Goal: Task Accomplishment & Management: Manage account settings

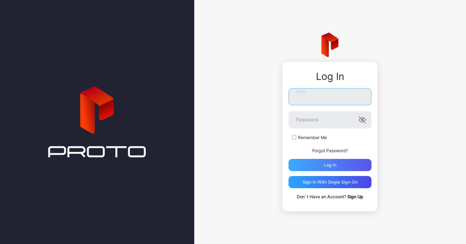
type input "**********"
click at [316, 168] on div "Log in" at bounding box center [329, 165] width 83 height 12
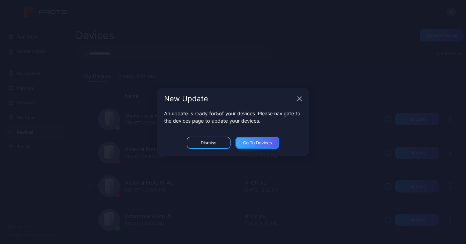
click at [264, 143] on div "Go to devices" at bounding box center [257, 142] width 29 height 5
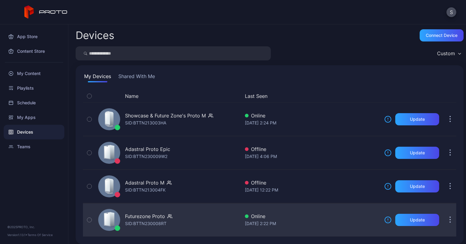
scroll to position [4, 0]
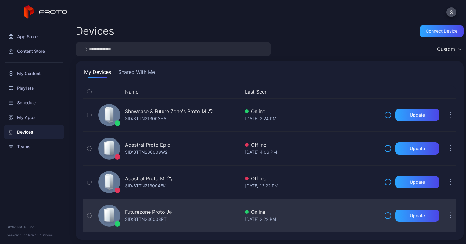
click at [136, 212] on div "Futurezone Proto" at bounding box center [145, 211] width 40 height 7
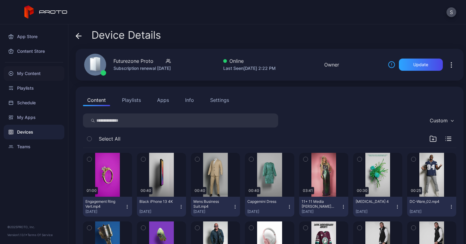
click at [36, 73] on div "My Content" at bounding box center [34, 73] width 61 height 15
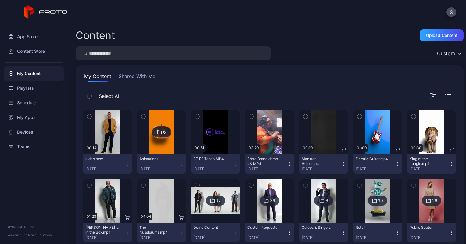
click at [126, 164] on icon "button" at bounding box center [127, 164] width 5 height 5
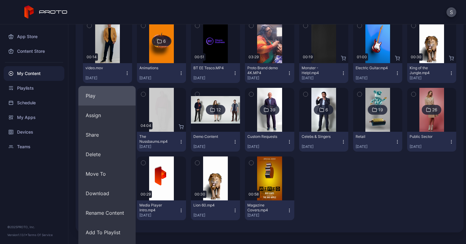
scroll to position [91, 0]
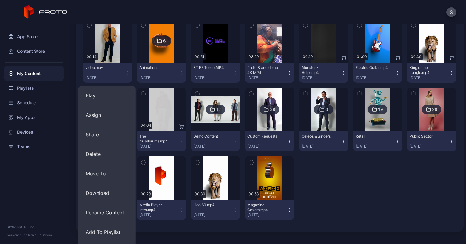
click at [178, 73] on button "Animations Aug 12, 2025" at bounding box center [161, 73] width 49 height 20
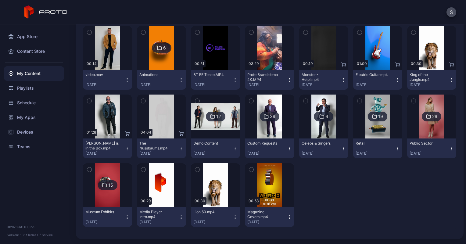
click at [127, 78] on icon "button" at bounding box center [127, 78] width 0 height 0
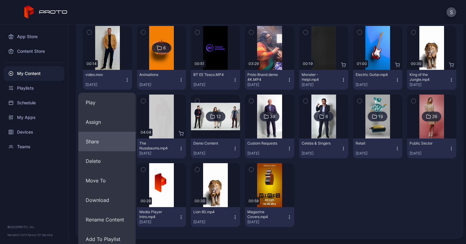
scroll to position [109, 0]
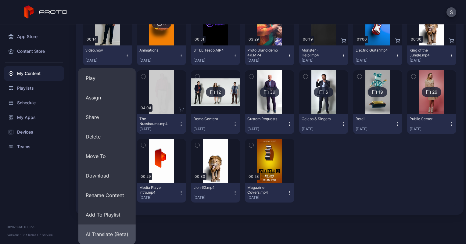
click at [115, 233] on button "AI Translate (Beta)" at bounding box center [106, 234] width 57 height 20
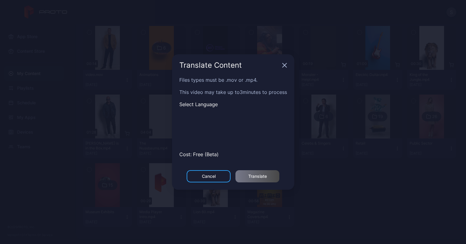
scroll to position [84, 0]
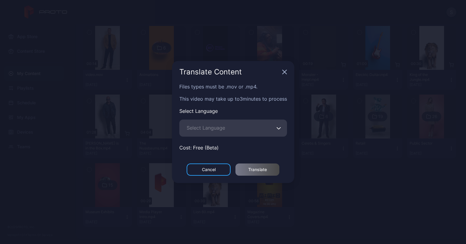
click at [281, 128] on icon "button" at bounding box center [278, 128] width 5 height 2
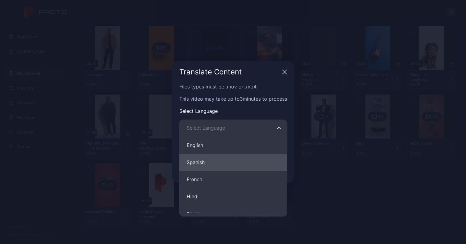
click at [198, 161] on button "Spanish" at bounding box center [233, 162] width 108 height 17
type input "*******"
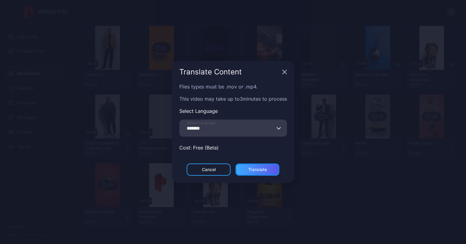
click at [255, 168] on div "Translate" at bounding box center [257, 169] width 19 height 5
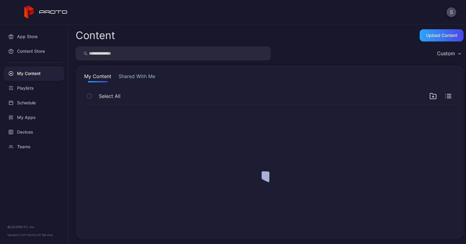
scroll to position [0, 0]
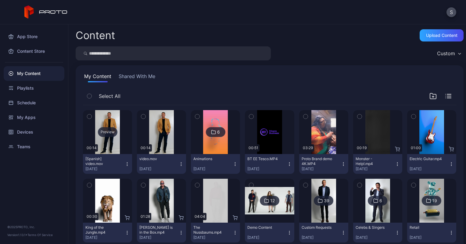
click at [109, 130] on div "Preview" at bounding box center [108, 132] width 20 height 10
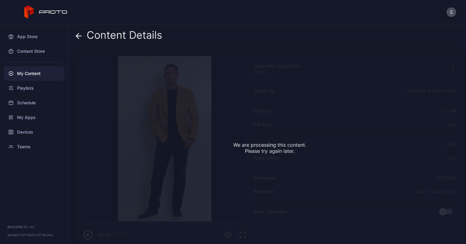
click at [77, 37] on icon at bounding box center [79, 36] width 6 height 6
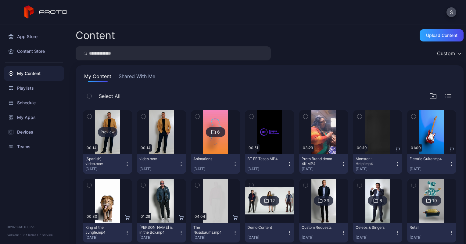
click at [108, 128] on div "Preview" at bounding box center [108, 132] width 20 height 10
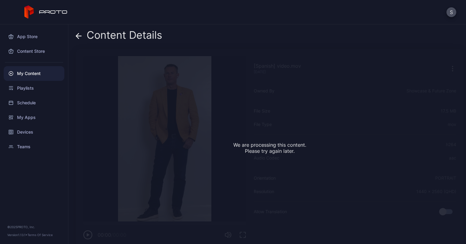
click at [80, 36] on icon at bounding box center [78, 36] width 5 height 0
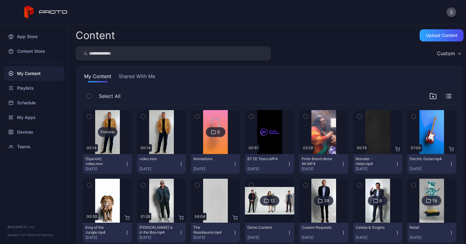
click at [104, 130] on div "Preview" at bounding box center [108, 132] width 20 height 10
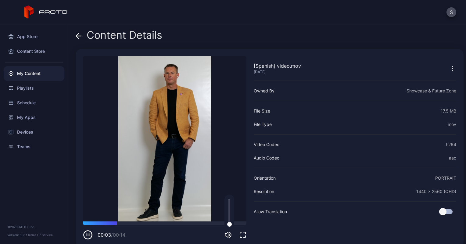
click at [230, 234] on icon "button" at bounding box center [230, 235] width 0 height 2
click at [87, 236] on icon "button" at bounding box center [88, 235] width 10 height 10
click at [88, 235] on icon "button" at bounding box center [88, 234] width 3 height 3
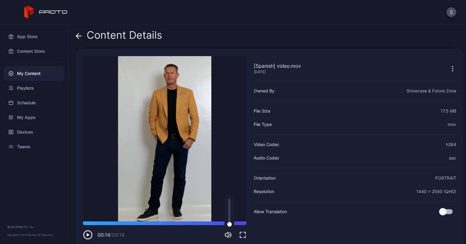
click at [79, 34] on icon at bounding box center [79, 36] width 6 height 6
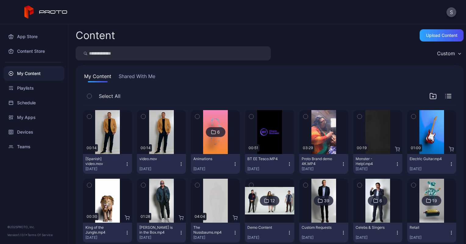
click at [126, 164] on icon "button" at bounding box center [127, 164] width 5 height 5
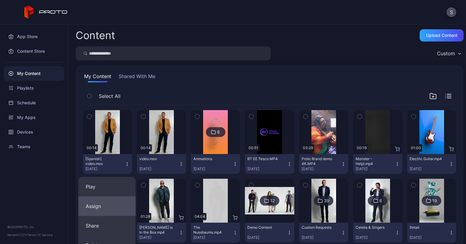
click at [110, 206] on button "Assign" at bounding box center [106, 206] width 57 height 20
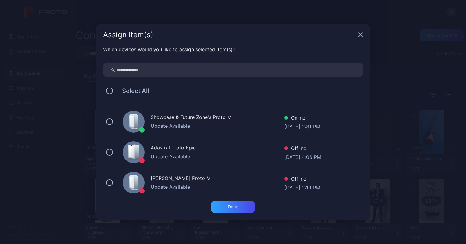
scroll to position [66, 0]
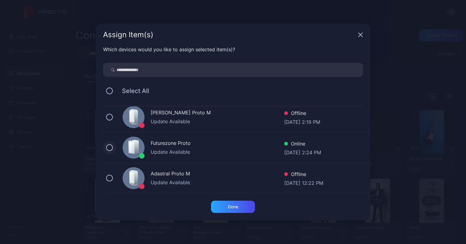
click at [110, 146] on button at bounding box center [109, 147] width 7 height 7
click at [243, 206] on div "Done" at bounding box center [233, 207] width 44 height 12
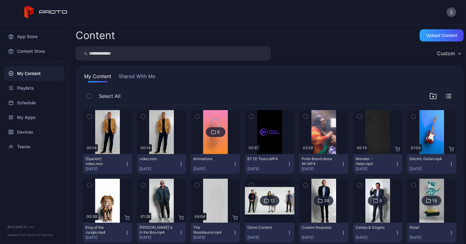
click at [180, 163] on icon "button" at bounding box center [181, 164] width 5 height 5
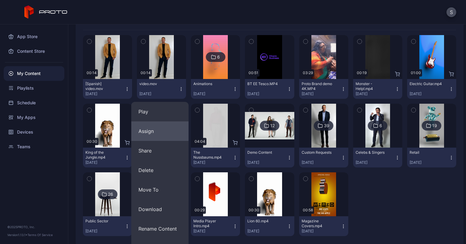
scroll to position [78, 0]
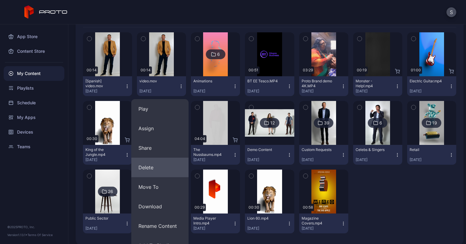
click at [146, 165] on button "Delete" at bounding box center [159, 168] width 57 height 20
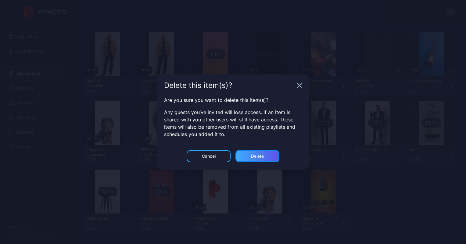
click at [250, 155] on div "Delete" at bounding box center [257, 156] width 44 height 12
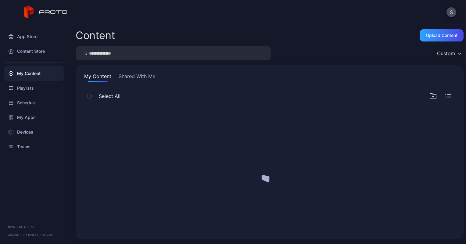
scroll to position [0, 0]
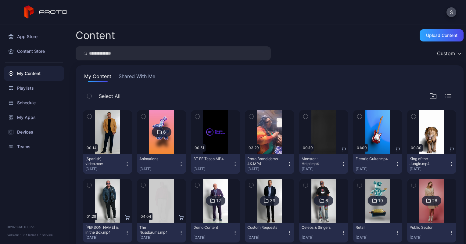
click at [127, 165] on icon "button" at bounding box center [127, 165] width 0 height 0
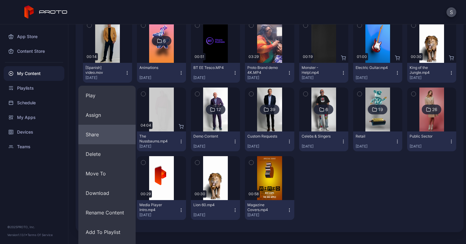
scroll to position [94, 0]
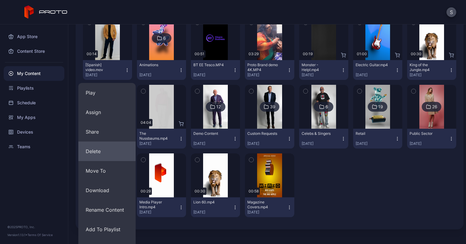
click at [100, 151] on button "Delete" at bounding box center [106, 151] width 57 height 20
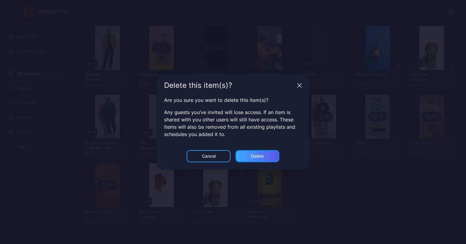
click at [254, 158] on div "Delete" at bounding box center [257, 156] width 13 height 5
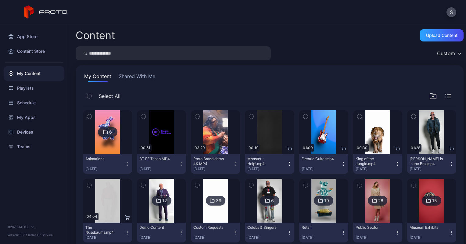
drag, startPoint x: 130, startPoint y: 89, endPoint x: 68, endPoint y: 114, distance: 66.8
click at [68, 114] on div "Content Upload Content Custom My Content Shared With Me Select All 6 Animations…" at bounding box center [266, 133] width 397 height 219
drag, startPoint x: 68, startPoint y: 114, endPoint x: 45, endPoint y: 181, distance: 71.4
click at [45, 181] on div "App Store Content Store My Content Playlists Schedule My Apps Devices Teams © 2…" at bounding box center [34, 133] width 68 height 219
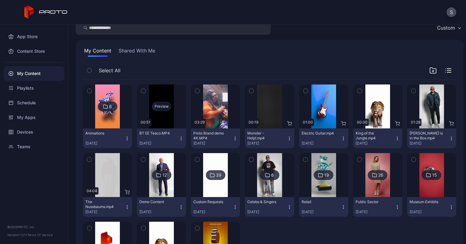
scroll to position [36, 0]
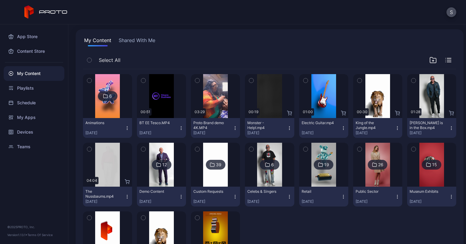
click at [158, 175] on img at bounding box center [161, 165] width 25 height 44
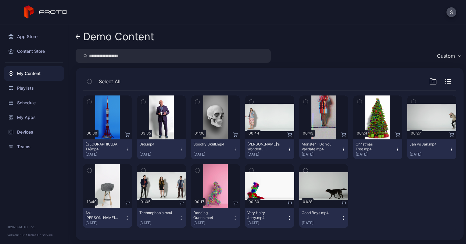
click at [77, 35] on icon at bounding box center [77, 36] width 2 height 4
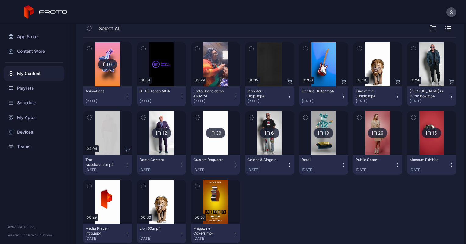
scroll to position [84, 0]
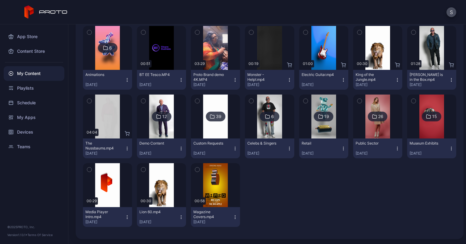
click at [369, 146] on div "Public Sector Nov 17, 2023" at bounding box center [374, 148] width 39 height 15
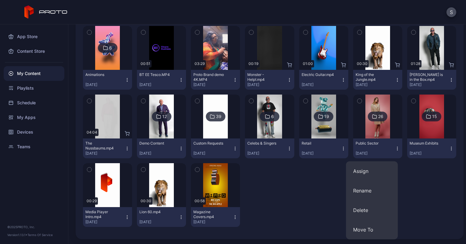
click at [370, 128] on img at bounding box center [377, 116] width 25 height 44
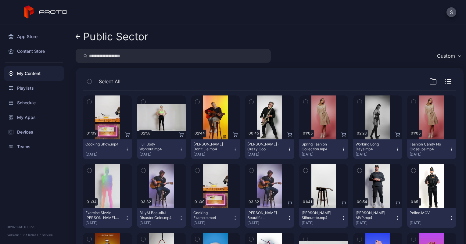
click at [79, 38] on icon at bounding box center [78, 36] width 5 height 5
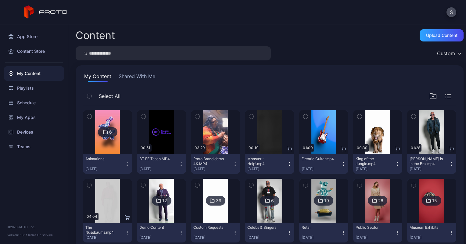
scroll to position [84, 0]
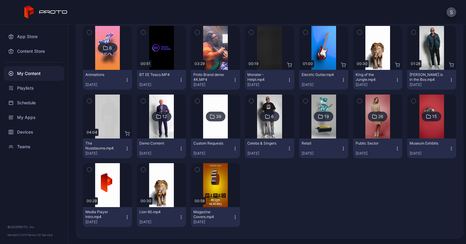
click at [194, 133] on div at bounding box center [216, 116] width 44 height 44
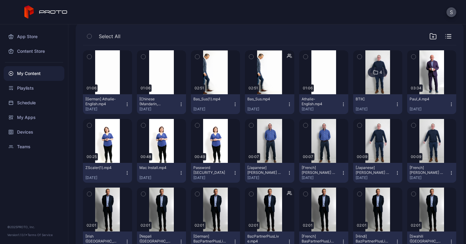
scroll to position [45, 0]
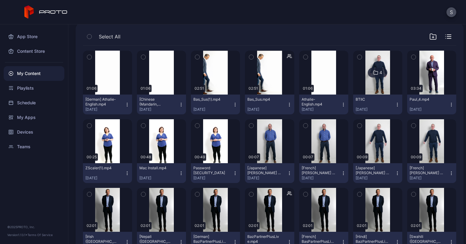
click at [89, 127] on icon "button" at bounding box center [89, 125] width 4 height 7
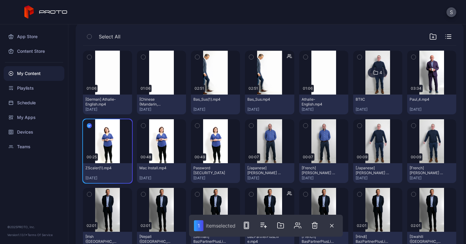
click at [141, 126] on icon "button" at bounding box center [143, 125] width 4 height 7
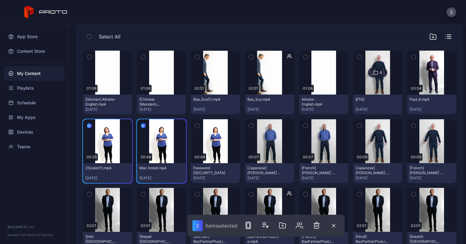
click at [195, 126] on icon "button" at bounding box center [197, 125] width 4 height 7
click at [195, 127] on icon "button" at bounding box center [197, 125] width 5 height 7
click at [142, 126] on icon "button" at bounding box center [143, 125] width 2 height 1
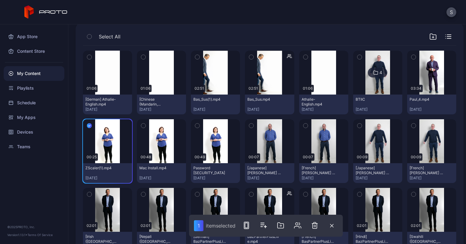
click at [87, 124] on icon "button" at bounding box center [89, 125] width 5 height 7
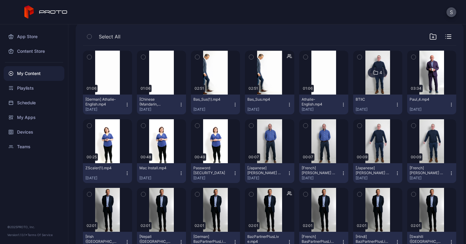
click at [99, 98] on div "[German] Athalie-English.mp4" at bounding box center [102, 102] width 34 height 10
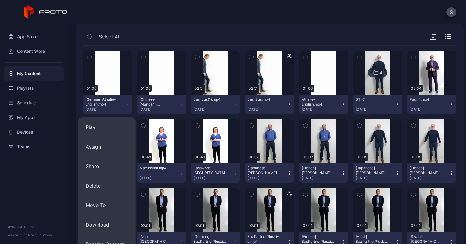
click at [22, 74] on div "My Content" at bounding box center [34, 73] width 61 height 15
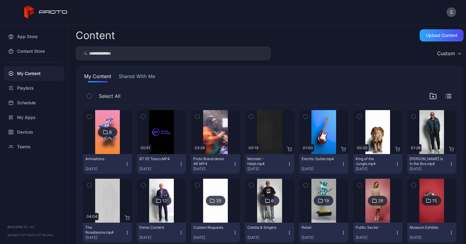
scroll to position [84, 0]
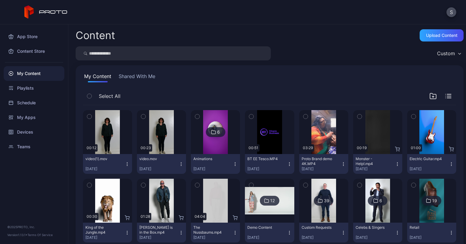
click at [179, 164] on icon "button" at bounding box center [181, 164] width 5 height 5
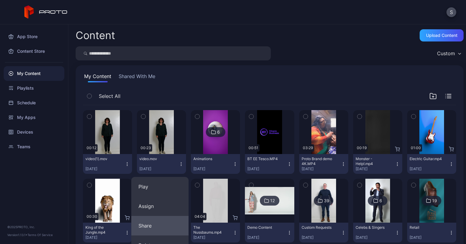
scroll to position [109, 0]
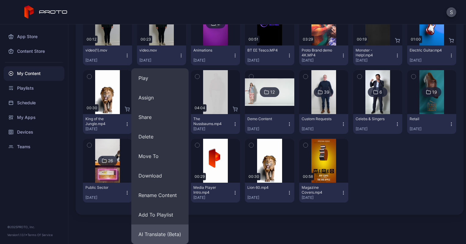
click at [165, 236] on button "AI Translate (Beta)" at bounding box center [159, 234] width 57 height 20
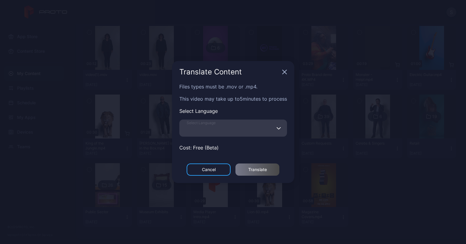
click at [237, 131] on input "Select Language" at bounding box center [233, 127] width 108 height 17
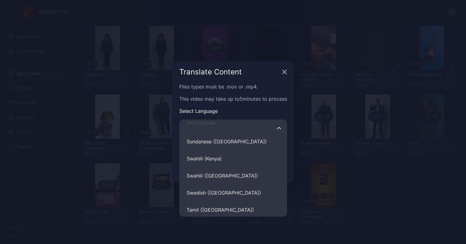
scroll to position [2735, 0]
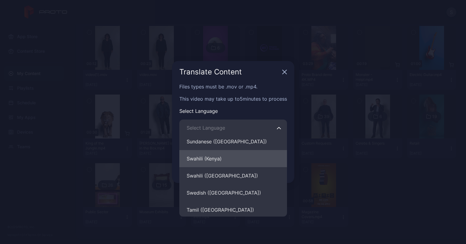
click at [204, 157] on button "Swahili (Kenya)" at bounding box center [233, 158] width 108 height 17
type input "**********"
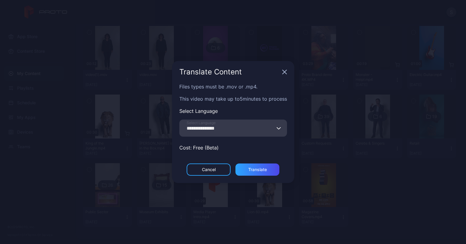
click at [255, 176] on div "Cancel Translate" at bounding box center [233, 173] width 122 height 20
click at [254, 171] on div "Translate" at bounding box center [257, 169] width 19 height 5
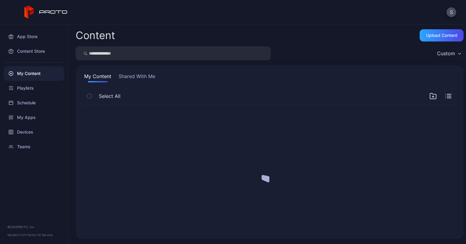
scroll to position [0, 0]
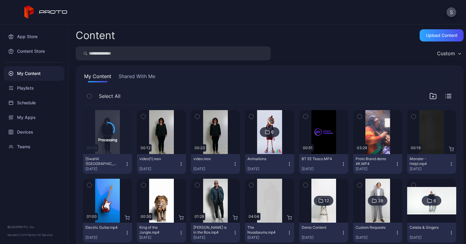
click at [235, 165] on icon "button" at bounding box center [235, 165] width 0 height 0
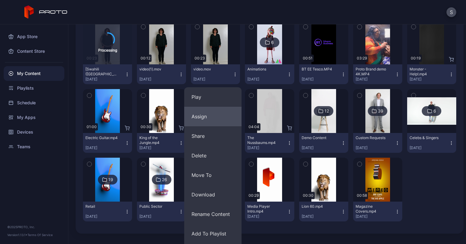
scroll to position [109, 0]
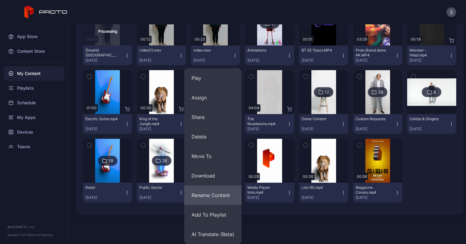
click at [218, 196] on button "Rename Content" at bounding box center [212, 195] width 57 height 20
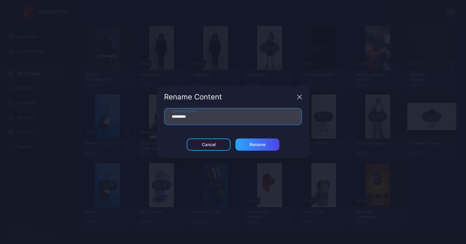
click at [182, 116] on input "*********" at bounding box center [233, 116] width 138 height 17
type input "**********"
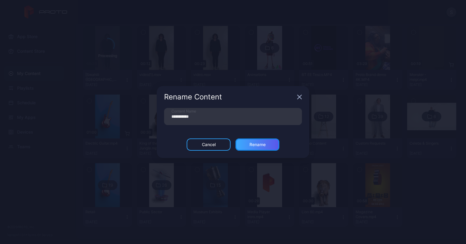
click at [251, 144] on div "Rename" at bounding box center [257, 144] width 16 height 5
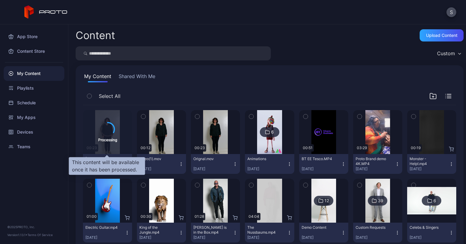
click at [111, 128] on icon at bounding box center [107, 129] width 17 height 17
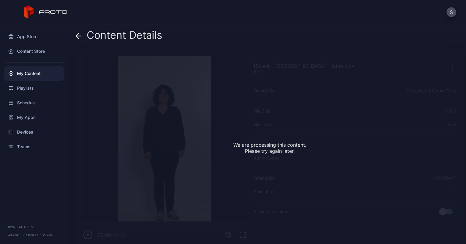
click at [80, 34] on icon at bounding box center [79, 36] width 6 height 6
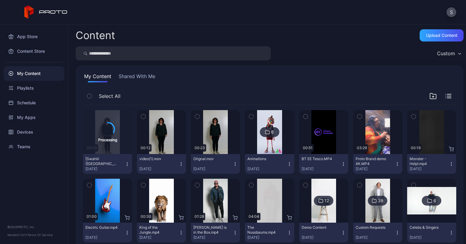
click at [235, 164] on icon "button" at bounding box center [235, 164] width 0 height 0
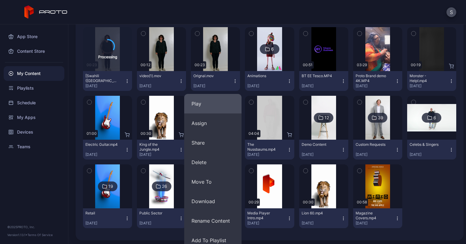
scroll to position [109, 0]
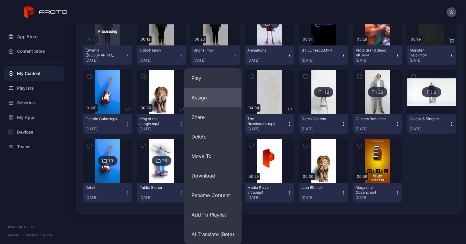
click at [201, 99] on button "Assign" at bounding box center [212, 98] width 57 height 20
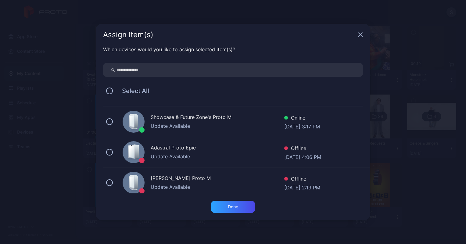
scroll to position [66, 0]
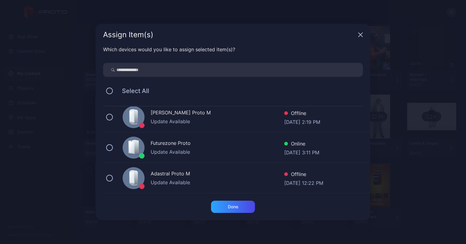
click at [112, 149] on div "Futurezone Proto Update Available Online [DATE] 3:11 PM" at bounding box center [236, 147] width 267 height 30
click at [241, 208] on div "Done" at bounding box center [233, 207] width 44 height 12
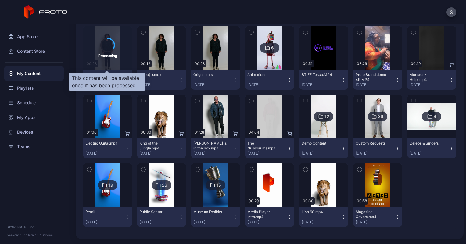
click at [111, 41] on icon at bounding box center [107, 44] width 13 height 13
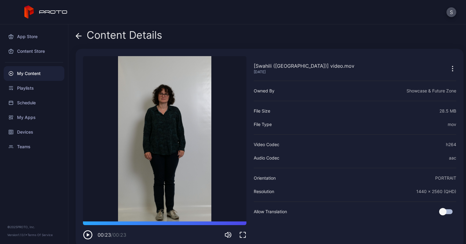
click at [86, 233] on icon "button" at bounding box center [88, 235] width 10 height 10
click at [77, 34] on icon at bounding box center [79, 36] width 6 height 6
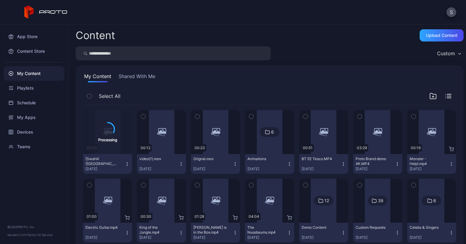
scroll to position [84, 0]
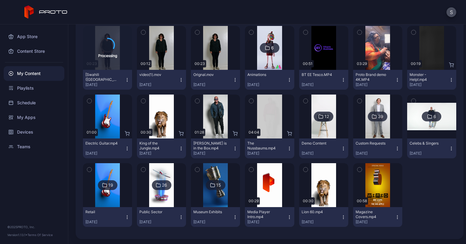
click at [126, 80] on icon "button" at bounding box center [127, 79] width 5 height 5
click at [81, 18] on div "S" at bounding box center [233, 12] width 466 height 24
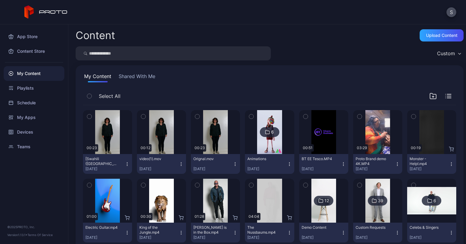
click at [125, 163] on icon "button" at bounding box center [127, 164] width 5 height 5
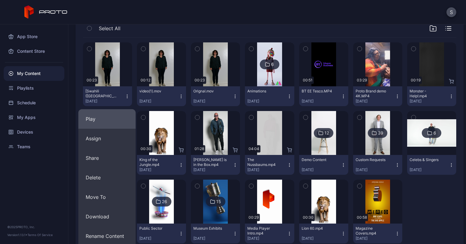
scroll to position [109, 0]
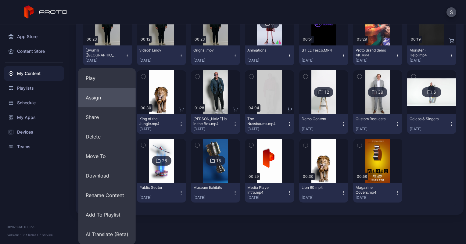
click at [96, 99] on button "Assign" at bounding box center [106, 98] width 57 height 20
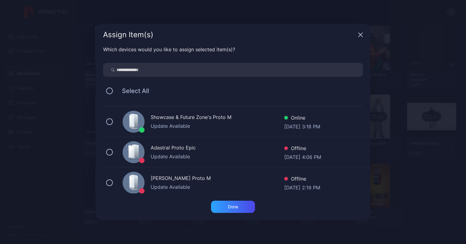
scroll to position [66, 0]
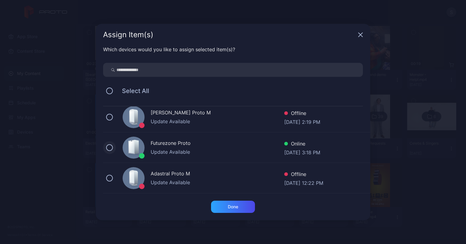
click at [111, 146] on button at bounding box center [109, 147] width 7 height 7
click at [233, 206] on div "Done" at bounding box center [233, 206] width 10 height 5
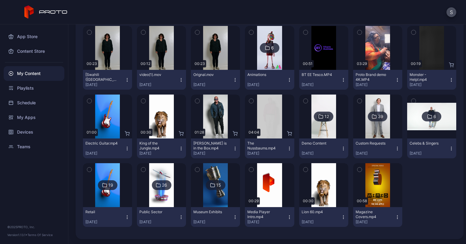
click at [233, 79] on icon "button" at bounding box center [235, 79] width 5 height 5
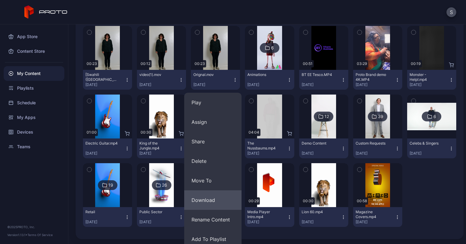
scroll to position [109, 0]
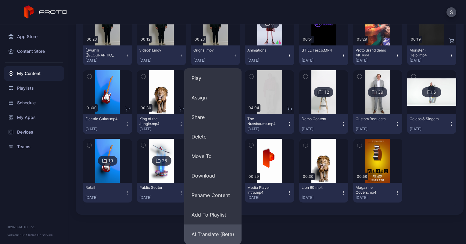
click at [219, 234] on button "AI Translate (Beta)" at bounding box center [212, 234] width 57 height 20
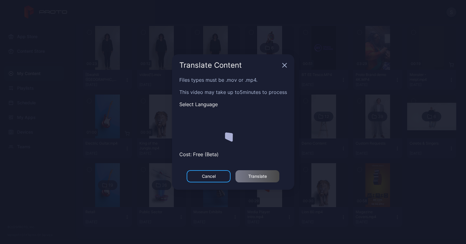
scroll to position [84, 0]
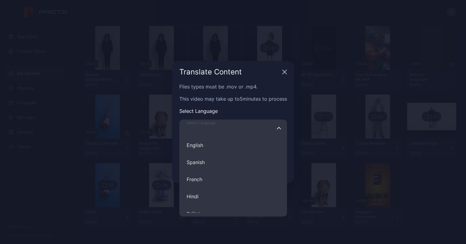
click at [224, 128] on input "Select Language English Spanish French Hindi Italian German Polish Portuguese C…" at bounding box center [233, 127] width 108 height 17
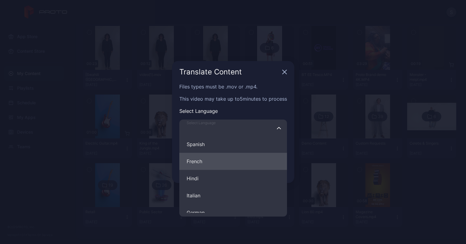
scroll to position [18, 0]
click at [207, 162] on button "French" at bounding box center [233, 160] width 108 height 17
type input "******"
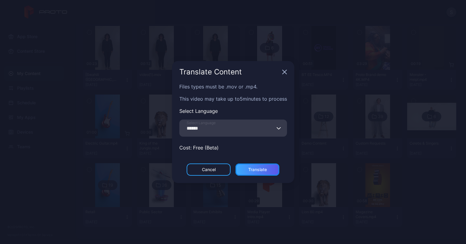
click at [257, 170] on div "Translate" at bounding box center [257, 169] width 19 height 5
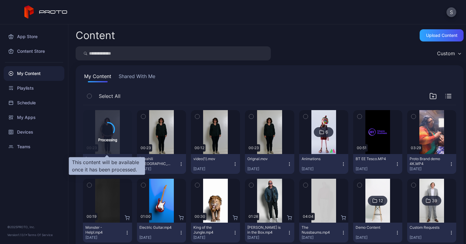
click at [112, 134] on div "Processing" at bounding box center [107, 132] width 19 height 20
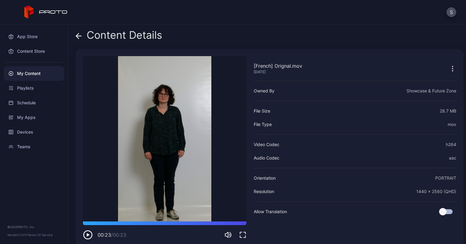
click at [79, 38] on icon at bounding box center [79, 36] width 6 height 6
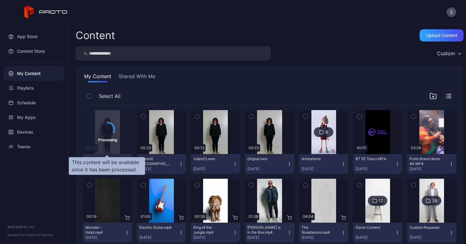
click at [108, 132] on icon at bounding box center [108, 129] width 14 height 14
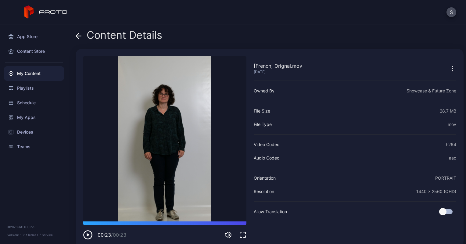
click at [80, 36] on icon at bounding box center [78, 36] width 5 height 0
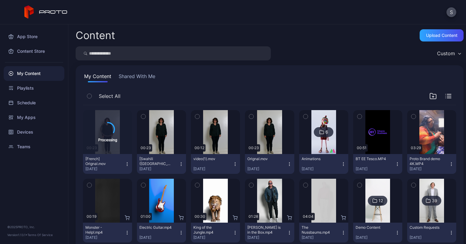
click at [125, 162] on icon "button" at bounding box center [127, 164] width 5 height 5
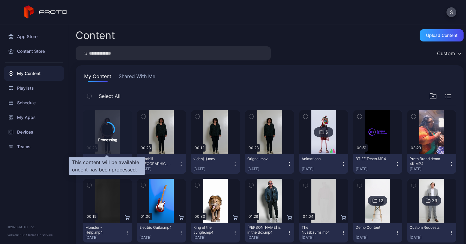
click at [120, 143] on div "Processing" at bounding box center [107, 132] width 49 height 44
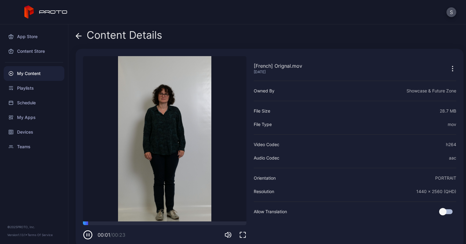
click at [79, 37] on icon at bounding box center [79, 36] width 6 height 6
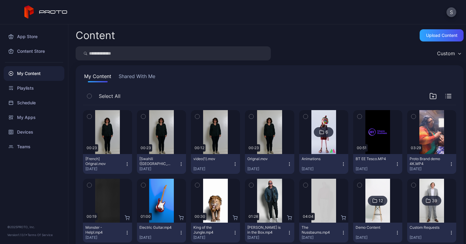
click at [127, 164] on icon "button" at bounding box center [127, 164] width 5 height 5
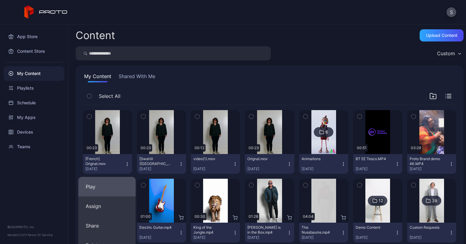
scroll to position [109, 0]
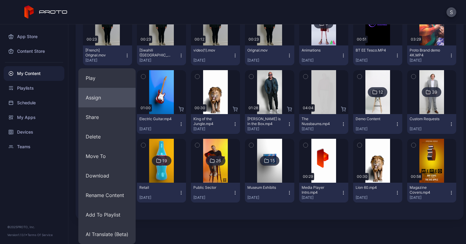
click at [96, 101] on button "Assign" at bounding box center [106, 98] width 57 height 20
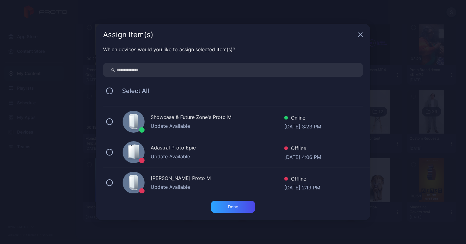
scroll to position [66, 0]
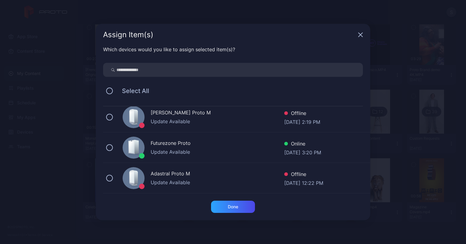
click at [160, 145] on div "Futurezone Proto" at bounding box center [218, 143] width 134 height 9
click at [222, 208] on div "Done" at bounding box center [233, 207] width 44 height 12
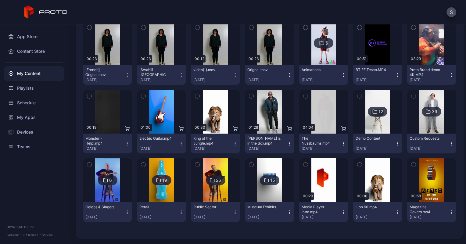
click at [248, 31] on button "button" at bounding box center [251, 27] width 13 height 13
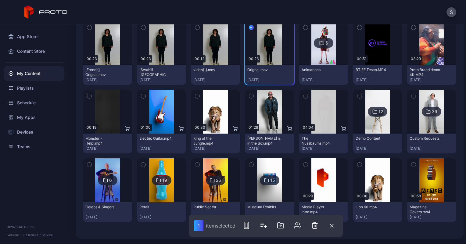
click at [194, 24] on div "S" at bounding box center [233, 12] width 466 height 24
click at [195, 28] on icon "button" at bounding box center [197, 27] width 4 height 7
click at [143, 27] on icon "button" at bounding box center [143, 27] width 4 height 7
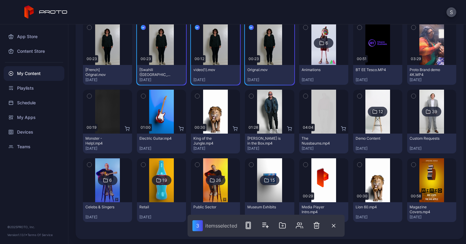
click at [89, 26] on icon "button" at bounding box center [89, 27] width 4 height 7
drag, startPoint x: 256, startPoint y: 73, endPoint x: 251, endPoint y: 63, distance: 10.5
click at [251, 63] on div "Preview" at bounding box center [269, 43] width 49 height 44
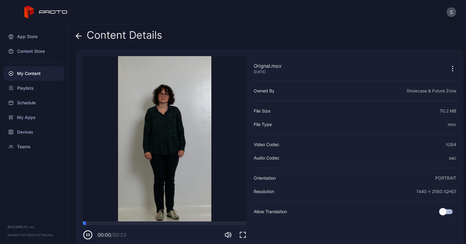
click at [78, 37] on icon at bounding box center [79, 36] width 6 height 6
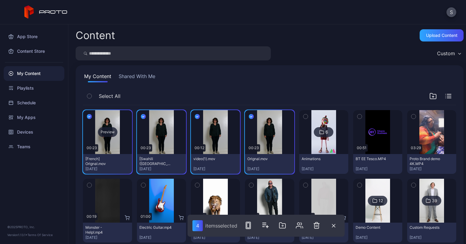
drag, startPoint x: 126, startPoint y: 151, endPoint x: 113, endPoint y: 139, distance: 17.9
click at [113, 139] on div "Preview" at bounding box center [107, 132] width 49 height 44
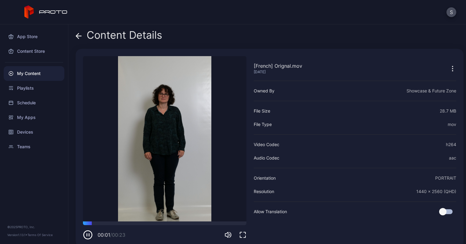
click at [80, 37] on icon at bounding box center [79, 36] width 6 height 6
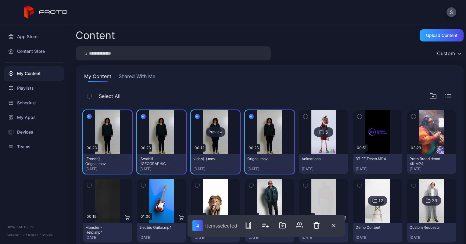
drag, startPoint x: 232, startPoint y: 151, endPoint x: 229, endPoint y: 141, distance: 10.5
click at [229, 141] on div "Preview" at bounding box center [215, 132] width 49 height 44
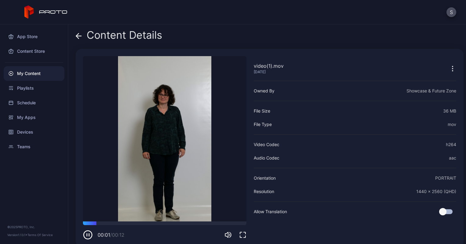
click at [82, 37] on div "Content Details" at bounding box center [119, 36] width 87 height 15
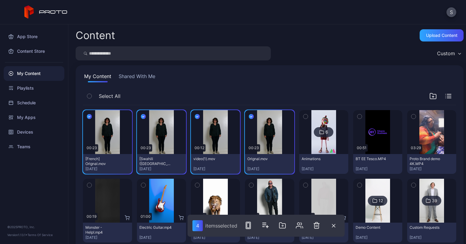
click at [87, 116] on icon "button" at bounding box center [89, 116] width 5 height 7
click at [144, 115] on icon "button" at bounding box center [143, 116] width 5 height 7
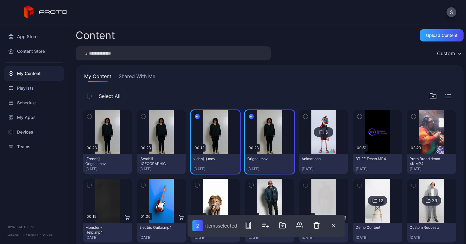
click at [195, 116] on icon "button" at bounding box center [197, 116] width 5 height 7
click at [251, 116] on icon "button" at bounding box center [252, 116] width 2 height 1
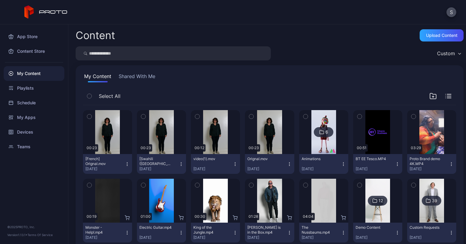
click at [127, 165] on icon "button" at bounding box center [127, 164] width 5 height 5
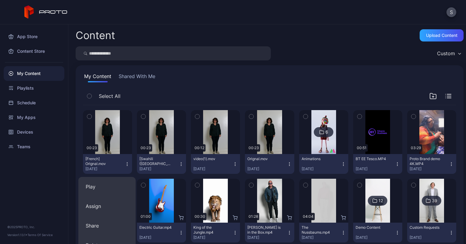
click at [127, 165] on icon "button" at bounding box center [127, 164] width 5 height 5
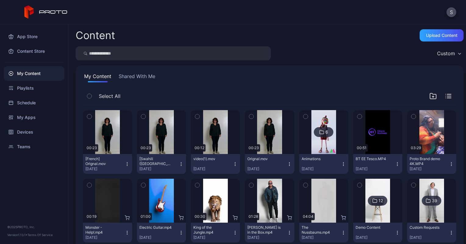
scroll to position [89, 0]
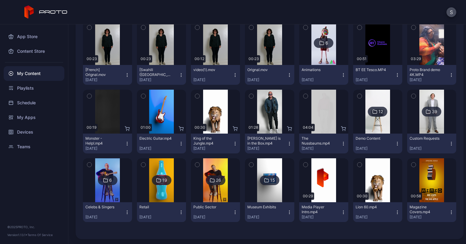
click at [127, 75] on icon "button" at bounding box center [127, 75] width 5 height 5
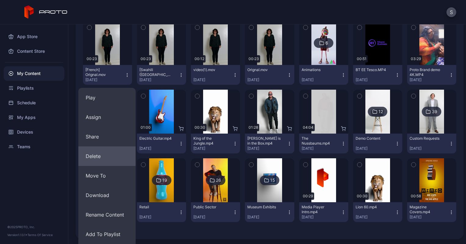
click at [105, 161] on button "Delete" at bounding box center [106, 156] width 57 height 20
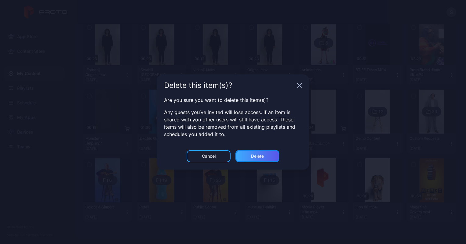
click at [250, 154] on div "Delete" at bounding box center [257, 156] width 44 height 12
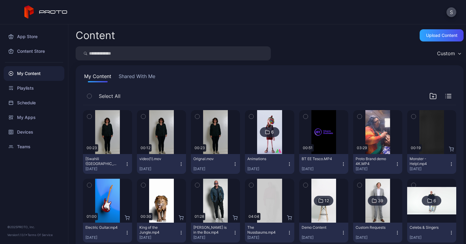
click at [127, 165] on icon "button" at bounding box center [127, 165] width 0 height 0
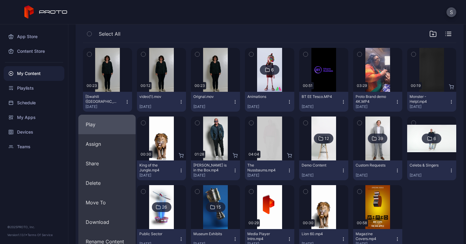
scroll to position [109, 0]
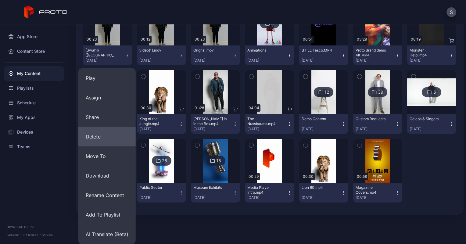
click at [92, 137] on button "Delete" at bounding box center [106, 137] width 57 height 20
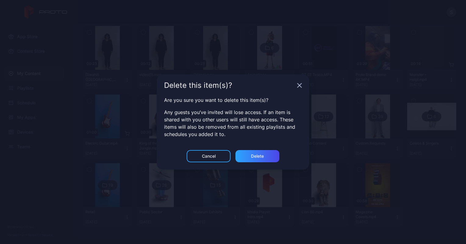
scroll to position [84, 0]
click at [256, 152] on div "Delete" at bounding box center [257, 156] width 44 height 12
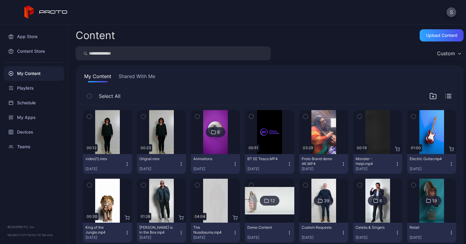
click at [125, 164] on icon "button" at bounding box center [127, 164] width 5 height 5
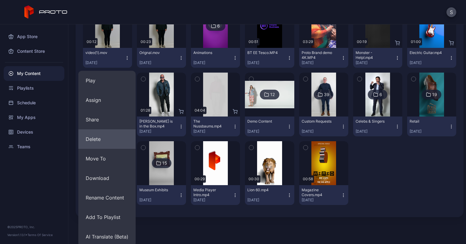
click at [95, 138] on button "Delete" at bounding box center [106, 139] width 57 height 20
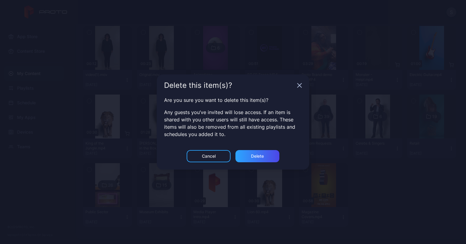
scroll to position [84, 0]
click at [253, 159] on div "Delete" at bounding box center [257, 156] width 44 height 12
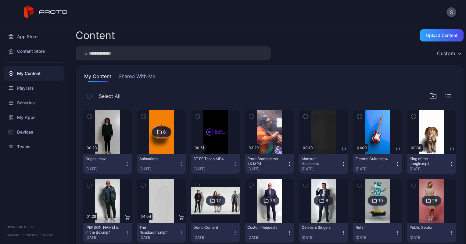
click at [126, 163] on icon "button" at bounding box center [127, 164] width 5 height 5
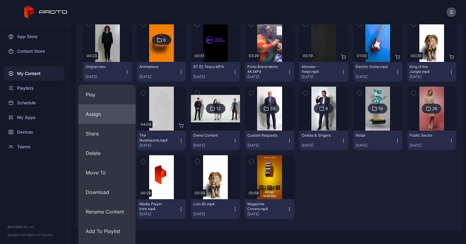
scroll to position [109, 0]
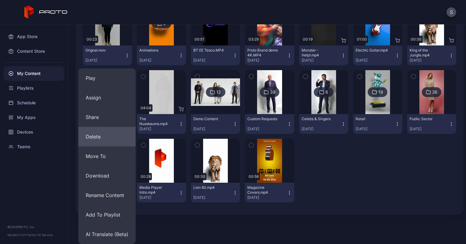
click at [93, 138] on button "Delete" at bounding box center [106, 137] width 57 height 20
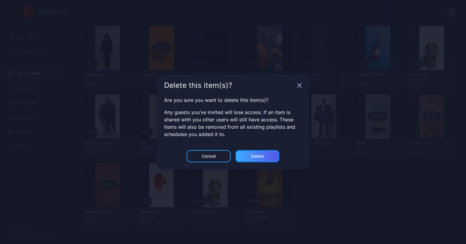
click at [247, 157] on div "Delete" at bounding box center [257, 156] width 44 height 12
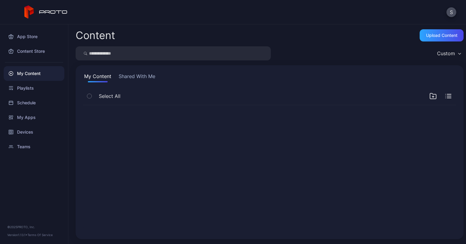
scroll to position [0, 0]
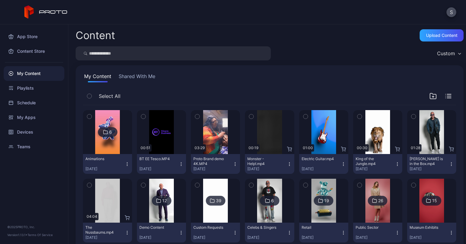
click at [255, 166] on div "Monster - Help!.mp4" at bounding box center [264, 161] width 34 height 10
